Goal: Task Accomplishment & Management: Manage account settings

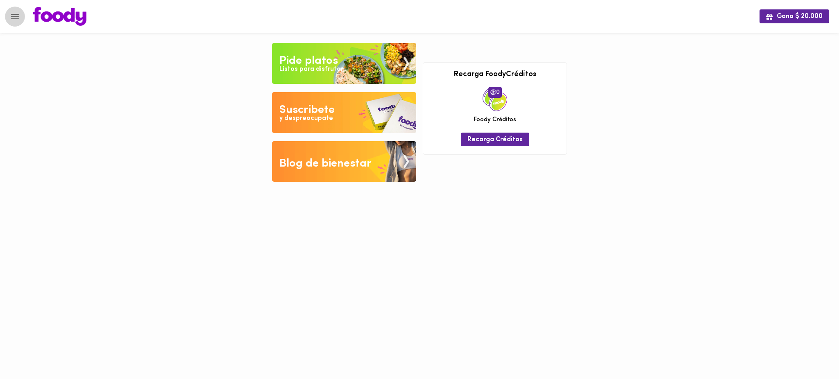
click at [11, 18] on icon "Menu" at bounding box center [15, 16] width 10 height 10
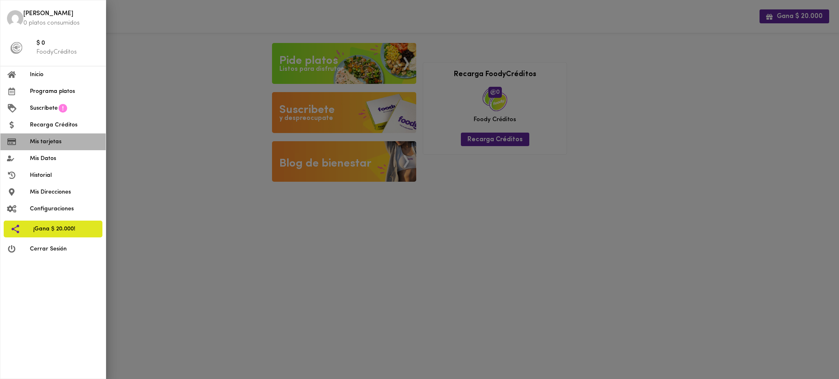
click at [41, 144] on span "Mis tarjetas" at bounding box center [64, 142] width 69 height 9
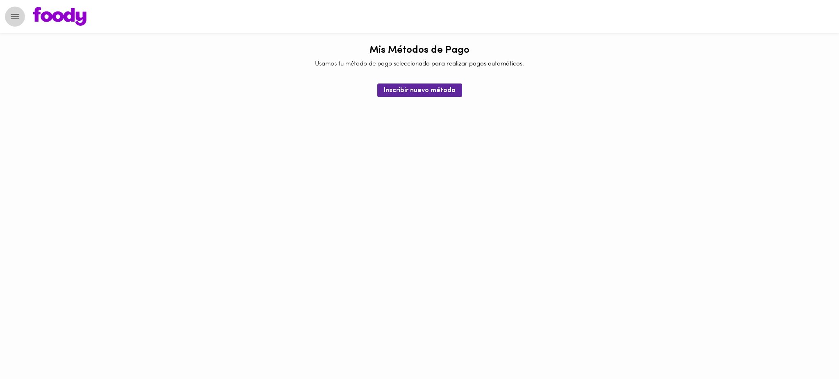
click at [11, 19] on icon "Menu" at bounding box center [15, 16] width 10 height 10
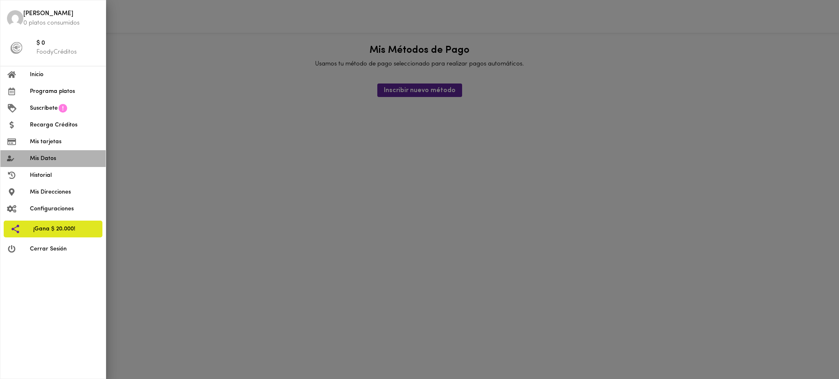
click at [49, 156] on span "Mis Datos" at bounding box center [64, 158] width 69 height 9
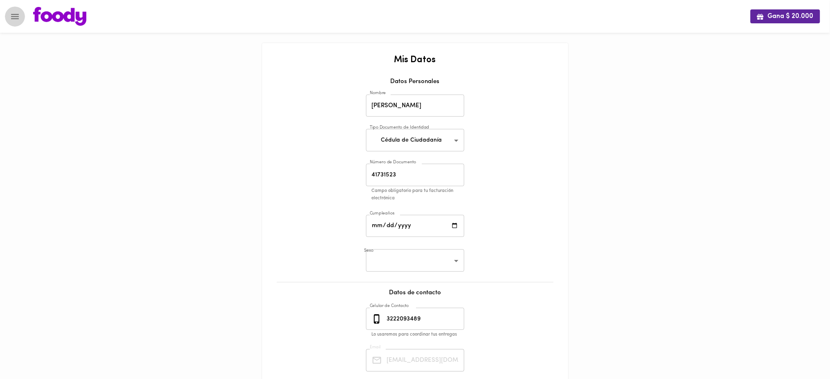
click at [11, 17] on icon "Menu" at bounding box center [15, 16] width 10 height 10
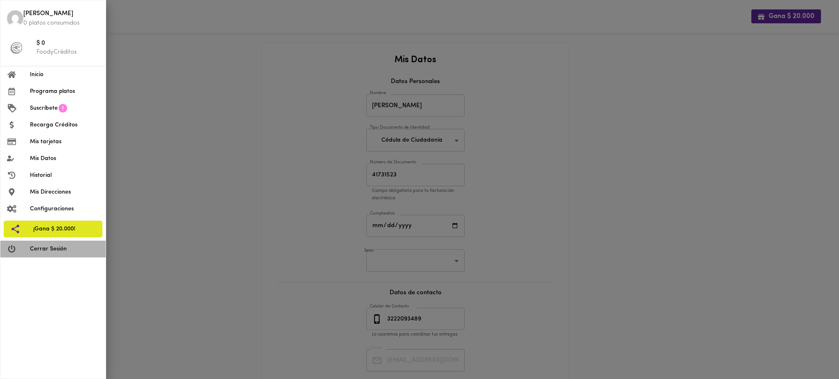
click at [56, 246] on span "Cerrar Sesión" at bounding box center [64, 249] width 69 height 9
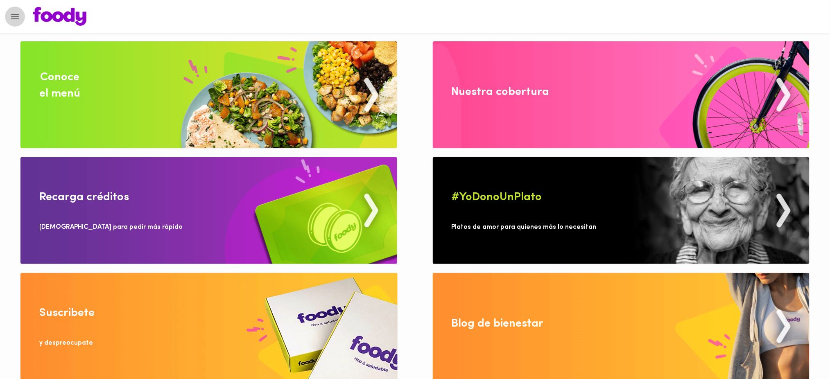
click at [11, 16] on icon "Menu" at bounding box center [15, 16] width 10 height 10
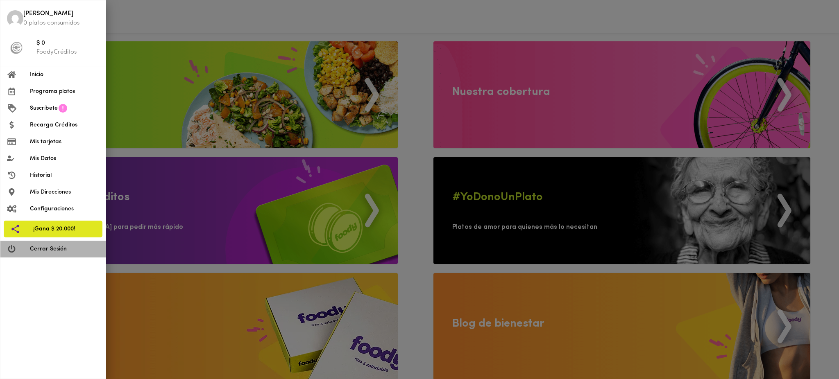
click at [55, 247] on span "Cerrar Sesión" at bounding box center [64, 249] width 69 height 9
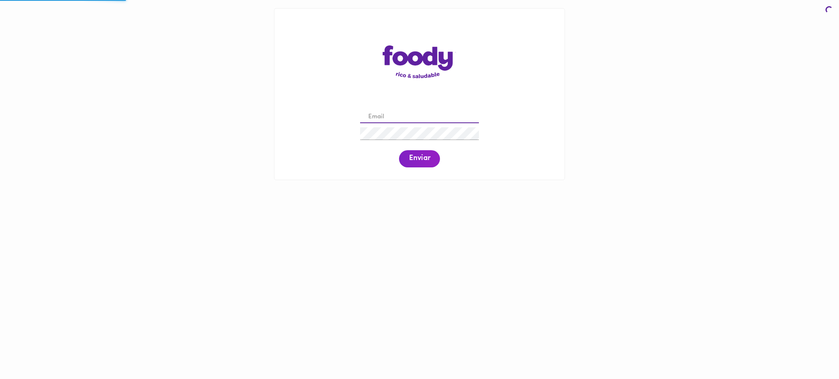
drag, startPoint x: 0, startPoint y: 0, endPoint x: 380, endPoint y: 121, distance: 399.0
click at [380, 121] on input "email" at bounding box center [419, 117] width 119 height 13
paste input "jennypre@hotmail.com"
click at [381, 118] on input "jennypre@hotmail.com" at bounding box center [419, 117] width 119 height 13
type input "jennypre@hotmail.com"
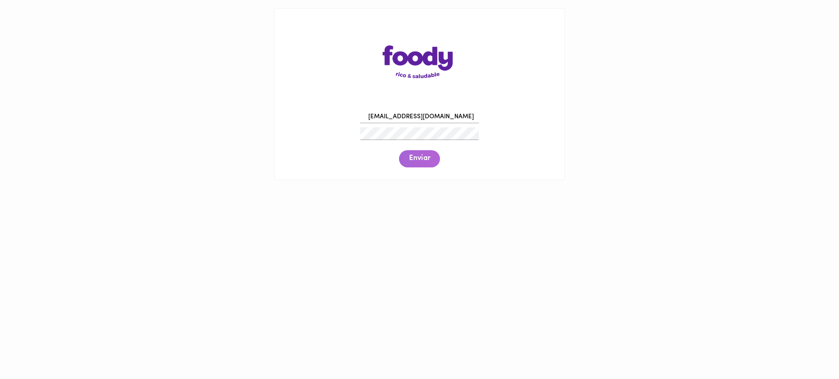
click at [421, 159] on span "Enviar" at bounding box center [419, 158] width 21 height 9
click at [415, 163] on span "Enviar" at bounding box center [419, 158] width 21 height 9
click at [328, 118] on div "jennypre@hotmail.com Enviar" at bounding box center [420, 138] width 274 height 63
click at [422, 158] on span "Enviar" at bounding box center [419, 158] width 21 height 9
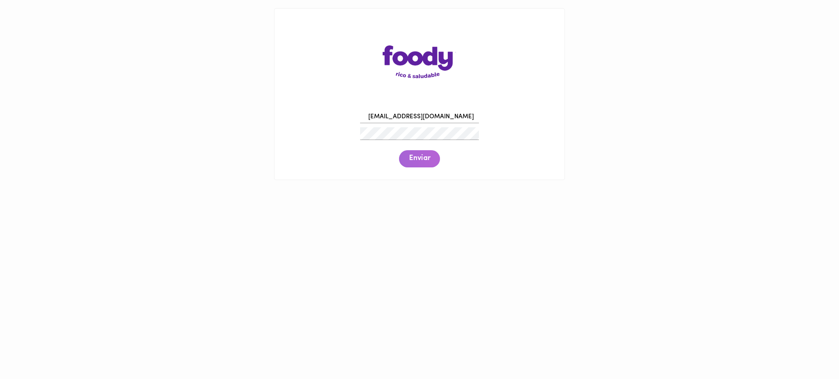
click at [422, 158] on span "Enviar" at bounding box center [419, 158] width 21 height 9
click at [420, 158] on span "Enviar" at bounding box center [419, 158] width 21 height 9
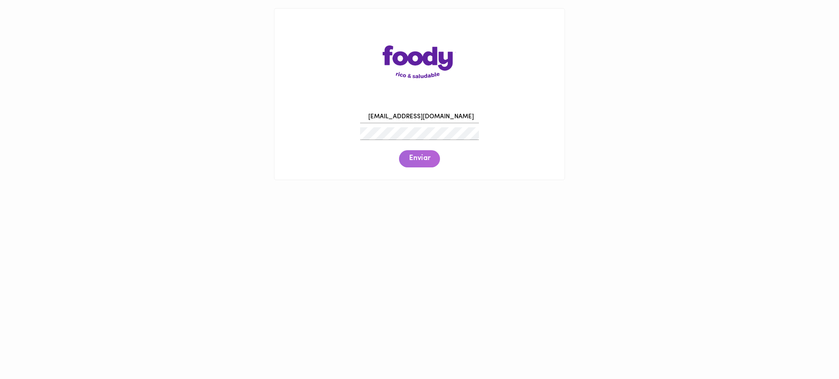
click at [420, 158] on span "Enviar" at bounding box center [419, 158] width 21 height 9
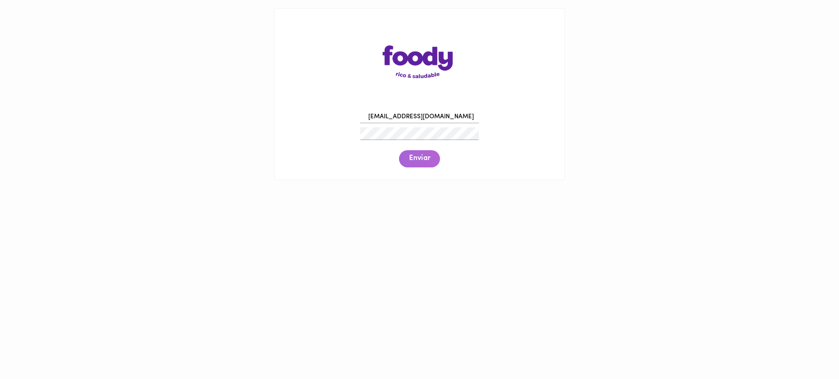
click at [420, 158] on span "Enviar" at bounding box center [419, 158] width 21 height 9
click at [368, 118] on input "jennypre@hotmail.com" at bounding box center [419, 117] width 119 height 13
